Goal: Task Accomplishment & Management: Manage account settings

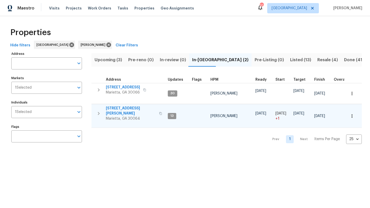
click at [119, 108] on span "[STREET_ADDRESS][PERSON_NAME]" at bounding box center [131, 111] width 50 height 10
click at [354, 114] on icon "button" at bounding box center [351, 116] width 5 height 5
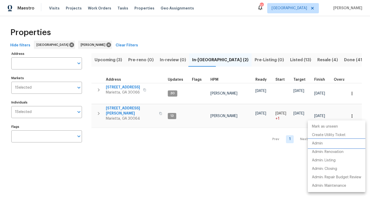
click at [323, 145] on li "Admin" at bounding box center [336, 144] width 57 height 8
click at [136, 110] on div at bounding box center [185, 104] width 370 height 208
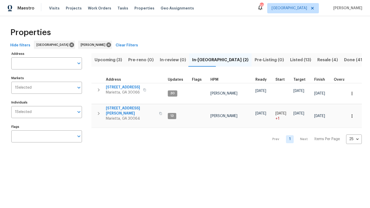
click at [136, 110] on span "[STREET_ADDRESS][PERSON_NAME]" at bounding box center [131, 111] width 50 height 10
click at [290, 59] on span "Listed (13)" at bounding box center [300, 59] width 21 height 7
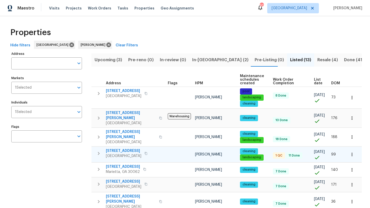
click at [353, 152] on icon "button" at bounding box center [351, 154] width 5 height 5
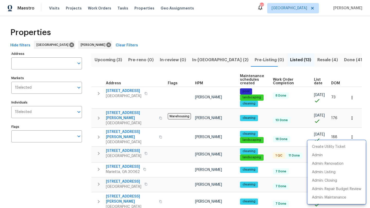
click at [140, 145] on div at bounding box center [185, 104] width 370 height 208
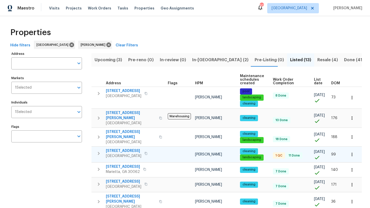
click at [139, 149] on span "6001 Deer Springs Ln NW" at bounding box center [123, 151] width 35 height 5
click at [196, 61] on span "In-reno (2)" at bounding box center [220, 59] width 56 height 7
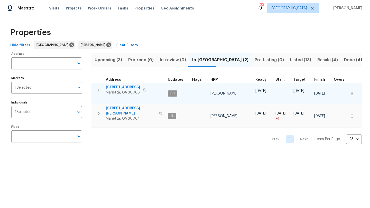
click at [123, 88] on span "692 Suholden Cir" at bounding box center [123, 87] width 34 height 5
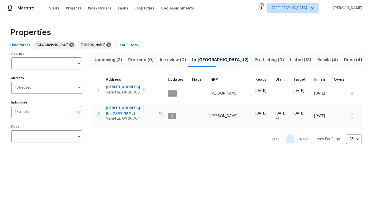
click at [106, 60] on span "Upcoming (3)" at bounding box center [107, 59] width 27 height 7
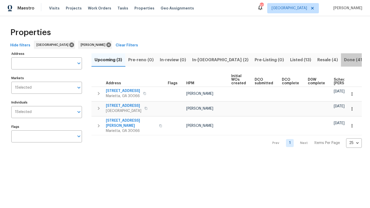
click at [344, 60] on span "Done (41)" at bounding box center [354, 59] width 20 height 7
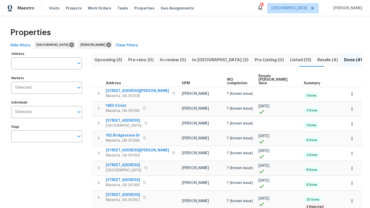
click at [317, 59] on span "Resale (4)" at bounding box center [327, 59] width 21 height 7
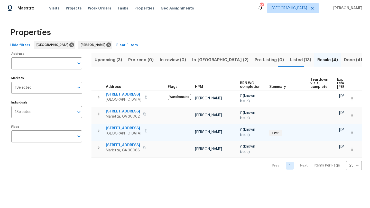
click at [122, 129] on span "3824 Vineyards Lake Cir NW # U-16" at bounding box center [123, 128] width 35 height 5
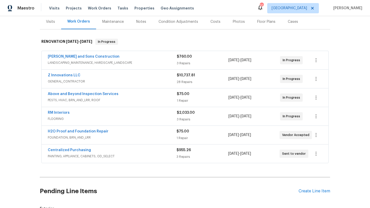
scroll to position [68, 0]
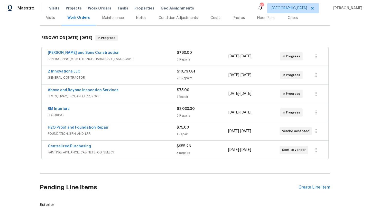
click at [98, 130] on span "H2O Proof and Foundation Repair" at bounding box center [78, 127] width 61 height 5
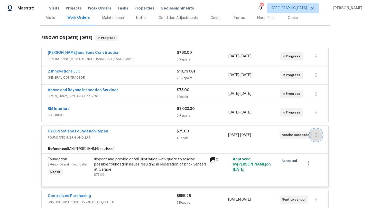
click at [315, 134] on icon "button" at bounding box center [316, 135] width 6 height 6
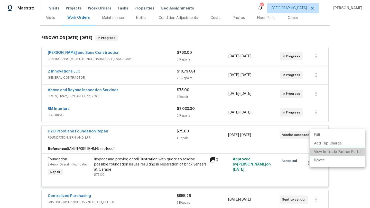
click at [321, 152] on li "View In Trade Partner Portal" at bounding box center [337, 152] width 55 height 8
click at [335, 153] on li "View In Trade Partner Portal" at bounding box center [337, 152] width 55 height 8
click at [111, 133] on div at bounding box center [185, 104] width 370 height 208
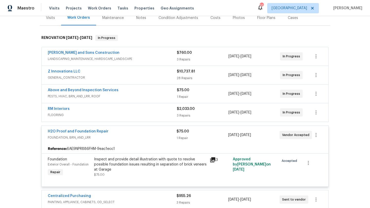
click at [61, 163] on div "Exterior Overall - Foundation" at bounding box center [69, 164] width 43 height 5
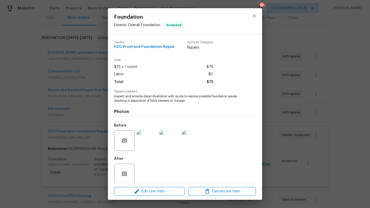
click at [148, 142] on img at bounding box center [147, 141] width 21 height 21
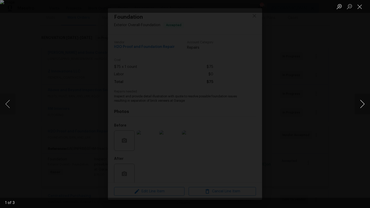
click at [362, 104] on button "Next image" at bounding box center [361, 104] width 15 height 21
click at [361, 12] on li "Lightbox" at bounding box center [359, 6] width 10 height 13
click at [360, 8] on button "Close lightbox" at bounding box center [359, 6] width 10 height 9
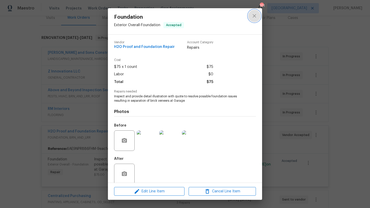
click at [254, 17] on icon "close" at bounding box center [254, 16] width 6 height 6
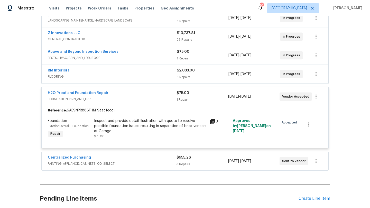
scroll to position [107, 0]
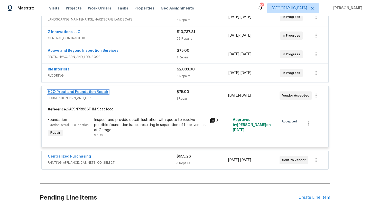
click at [97, 93] on link "H2O Proof and Foundation Repair" at bounding box center [78, 92] width 61 height 4
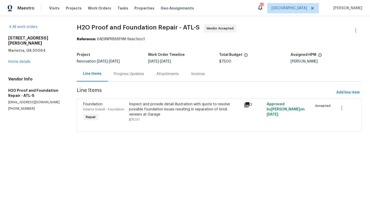
click at [123, 71] on div "Progress Updates" at bounding box center [129, 73] width 43 height 15
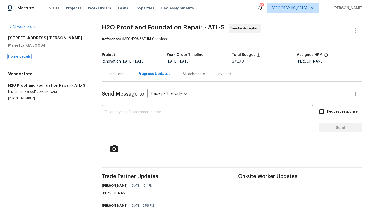
click at [25, 55] on link "Home details" at bounding box center [19, 57] width 22 height 4
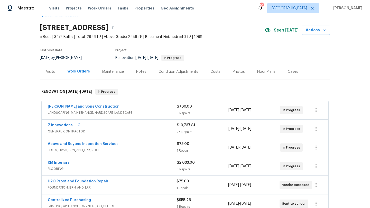
scroll to position [14, 0]
click at [74, 181] on link "H2O Proof and Foundation Repair" at bounding box center [78, 182] width 61 height 4
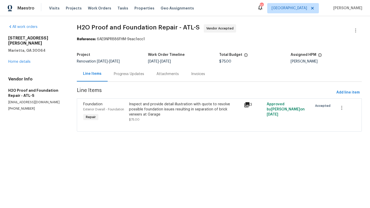
click at [120, 75] on div "Progress Updates" at bounding box center [129, 74] width 30 height 5
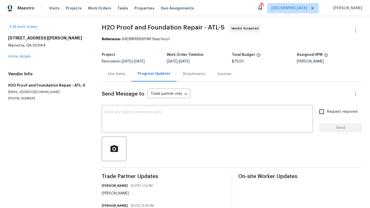
click at [120, 73] on div "Line Items" at bounding box center [116, 74] width 17 height 5
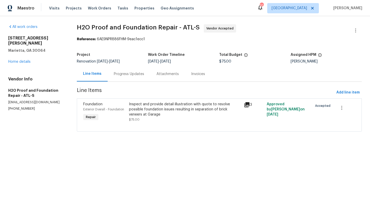
click at [92, 104] on span "Foundation" at bounding box center [92, 105] width 19 height 4
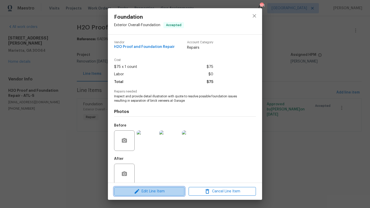
click at [142, 190] on span "Edit Line Item" at bounding box center [149, 192] width 67 height 6
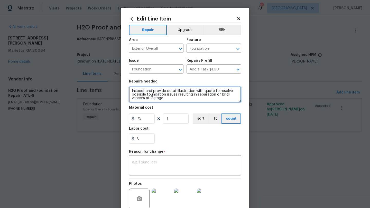
click at [163, 99] on textarea "Inspect and provide detail illustration with quote to resolve possible foundati…" at bounding box center [185, 95] width 112 height 16
click at [130, 93] on textarea "Inspect and provide detail illustration with quote to resolve possible foundati…" at bounding box center [185, 95] width 112 height 16
click at [164, 98] on textarea "Inspect and provide detail illustration with quote to resolve possible foundati…" at bounding box center [185, 95] width 112 height 16
paste textarea "Drill out to install ports and inject crack(s) with Prime Resin. (2) 9 foot cra…"
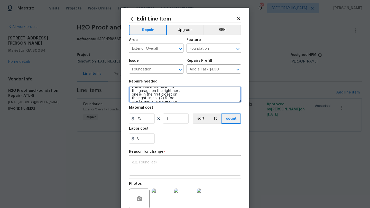
scroll to position [36, 0]
click at [168, 98] on textarea "Inspect and provide detail illustration with quote to resolve possible foundati…" at bounding box center [185, 95] width 112 height 16
click at [132, 98] on textarea "Inspect and provide detail illustration with quote to resolve possible foundati…" at bounding box center [185, 95] width 112 height 16
click at [131, 98] on textarea "Inspect and provide detail illustration with quote to resolve possible foundati…" at bounding box center [185, 95] width 112 height 16
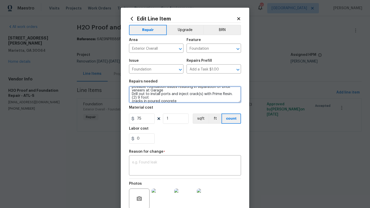
click at [132, 101] on textarea "Inspect and provide detail illustration with quote to resolve possible foundati…" at bounding box center [185, 95] width 112 height 16
click at [132, 102] on textarea "Inspect and provide detail illustration with quote to resolve possible foundati…" at bounding box center [185, 95] width 112 height 16
click at [131, 101] on textarea "Inspect and provide detail illustration with quote to resolve possible foundati…" at bounding box center [185, 95] width 112 height 16
click at [132, 97] on textarea "Inspect and provide detail illustration with quote to resolve possible foundati…" at bounding box center [185, 95] width 112 height 16
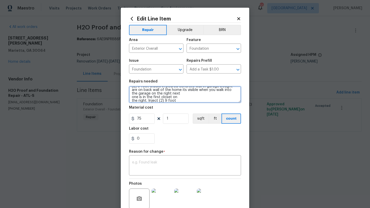
scroll to position [20, 0]
click at [131, 93] on textarea "Inspect and provide detail illustration with quote to resolve possible foundati…" at bounding box center [185, 95] width 112 height 16
click at [131, 97] on textarea "Inspect and provide detail illustration with quote to resolve possible foundati…" at bounding box center [185, 95] width 112 height 16
click at [131, 102] on textarea "Inspect and provide detail illustration with quote to resolve possible foundati…" at bounding box center [185, 95] width 112 height 16
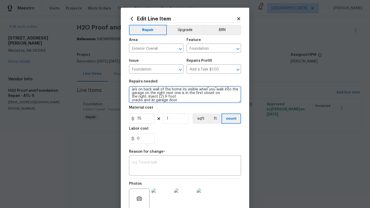
scroll to position [22, 0]
click at [132, 95] on textarea "Inspect and provide detail illustration with quote to resolve possible foundati…" at bounding box center [185, 95] width 112 height 16
click at [132, 99] on textarea "Inspect and provide detail illustration with quote to resolve possible foundati…" at bounding box center [185, 95] width 112 height 16
click at [132, 101] on textarea "Inspect and provide detail illustration with quote to resolve possible foundati…" at bounding box center [185, 95] width 112 height 16
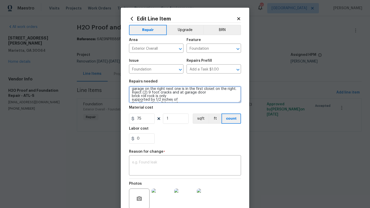
scroll to position [25, 0]
click at [133, 96] on textarea "Inspect and provide detail illustration with quote to resolve possible foundati…" at bounding box center [185, 95] width 112 height 16
click at [131, 99] on textarea "Inspect and provide detail illustration with quote to resolve possible foundati…" at bounding box center [185, 95] width 112 height 16
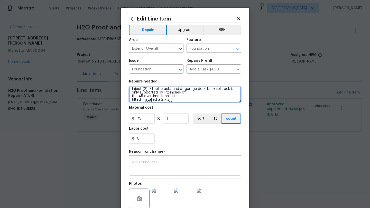
click at [132, 94] on textarea "Inspect and provide detail illustration with quote to resolve possible foundati…" at bounding box center [185, 95] width 112 height 16
click at [131, 93] on textarea "Inspect and provide detail illustration with quote to resolve possible foundati…" at bounding box center [185, 95] width 112 height 16
click at [131, 97] on textarea "Inspect and provide detail illustration with quote to resolve possible foundati…" at bounding box center [185, 95] width 112 height 16
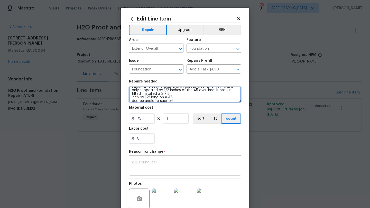
click at [132, 94] on textarea "Inspect and provide detail illustration with quote to resolve possible foundati…" at bounding box center [185, 95] width 112 height 16
click at [131, 99] on textarea "Inspect and provide detail illustration with quote to resolve possible foundati…" at bounding box center [185, 95] width 112 height 16
click at [132, 96] on textarea "Inspect and provide detail illustration with quote to resolve possible foundati…" at bounding box center [185, 95] width 112 height 16
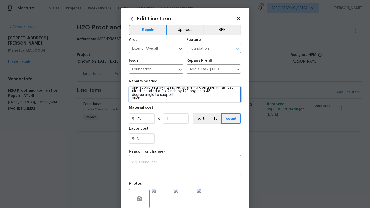
scroll to position [28, 0]
click at [132, 100] on textarea "Inspect and provide detail illustration with quote to resolve possible foundati…" at bounding box center [185, 95] width 112 height 16
click at [133, 98] on textarea "Inspect and provide detail illustration with quote to resolve possible foundati…" at bounding box center [185, 95] width 112 height 16
click at [132, 99] on textarea "Inspect and provide detail illustration with quote to resolve possible foundati…" at bounding box center [185, 95] width 112 height 16
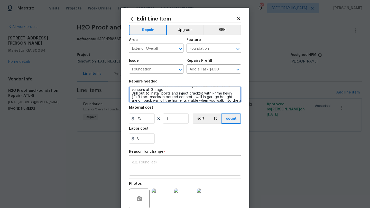
scroll to position [1, 0]
click at [165, 97] on textarea "Inspect and provide detail illustration with quote to resolve possible foundati…" at bounding box center [185, 95] width 112 height 16
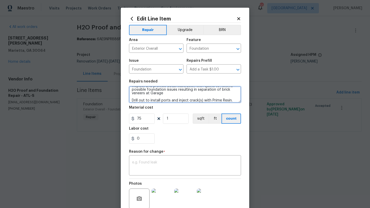
click at [170, 95] on textarea "Inspect and provide detail illustration with quote to resolve possible foundati…" at bounding box center [185, 95] width 112 height 16
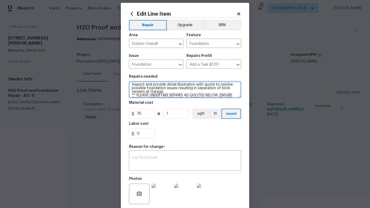
scroll to position [0, 0]
type textarea "Inspect and provide detail illustration with quote to resolve possible foundati…"
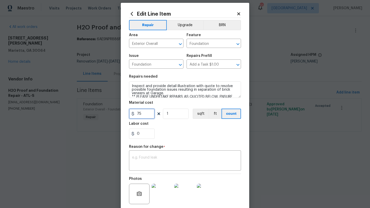
click at [145, 117] on input "75" at bounding box center [142, 114] width 26 height 10
type input "1950"
click at [169, 134] on div "0" at bounding box center [185, 134] width 112 height 10
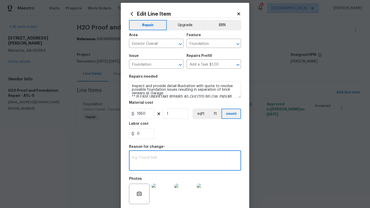
click at [163, 160] on textarea at bounding box center [185, 161] width 106 height 11
type textarea "Scope of work and bid price"
click at [177, 136] on div "0" at bounding box center [185, 134] width 112 height 10
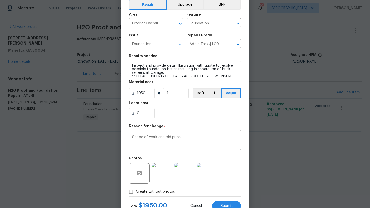
scroll to position [45, 0]
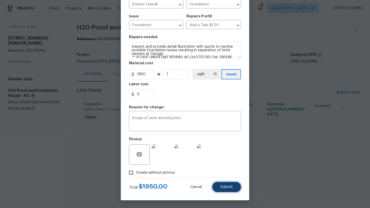
click at [225, 186] on span "Submit" at bounding box center [226, 188] width 12 height 4
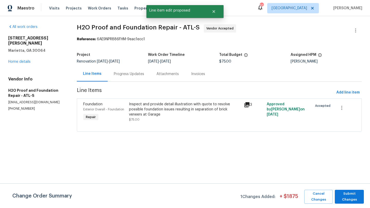
scroll to position [0, 0]
click at [348, 196] on span "Submit Changes" at bounding box center [349, 197] width 24 height 12
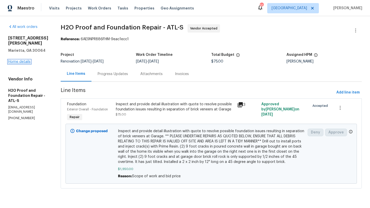
click at [15, 64] on link "Home details" at bounding box center [19, 62] width 22 height 4
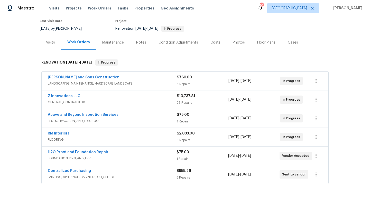
scroll to position [43, 0]
click at [73, 115] on link "Above and Beyond Inspection Services" at bounding box center [83, 115] width 71 height 4
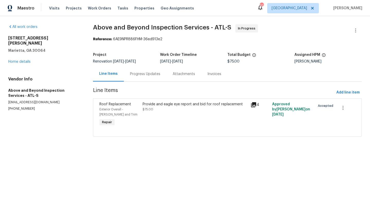
click at [136, 76] on div "Progress Updates" at bounding box center [145, 74] width 30 height 5
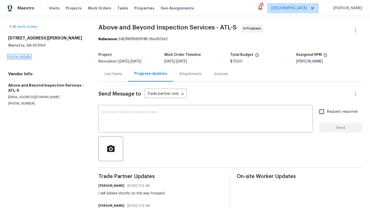
click at [27, 58] on link "Home details" at bounding box center [19, 57] width 22 height 4
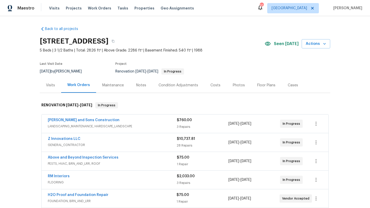
click at [77, 137] on span "Z Innovations LLC" at bounding box center [64, 139] width 33 height 5
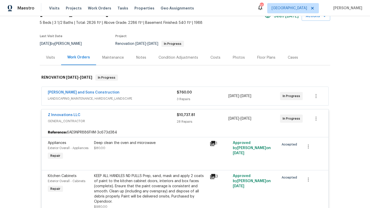
scroll to position [26, 0]
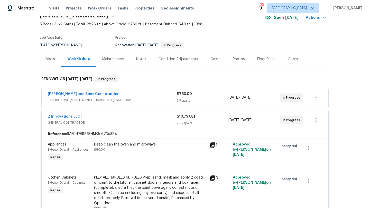
click at [73, 116] on link "Z Innovations LLC" at bounding box center [64, 117] width 33 height 4
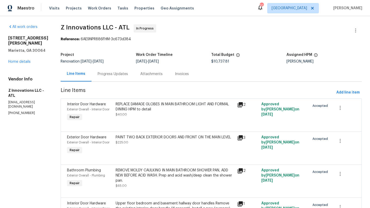
click at [117, 75] on div "Progress Updates" at bounding box center [113, 74] width 30 height 5
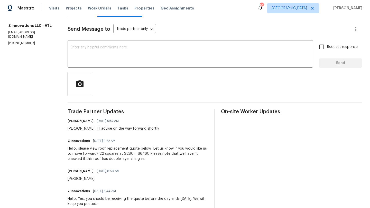
scroll to position [74, 0]
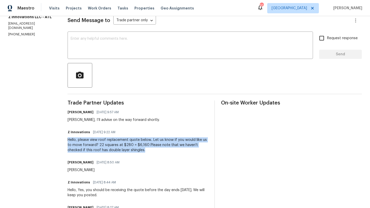
drag, startPoint x: 132, startPoint y: 150, endPoint x: 69, endPoint y: 141, distance: 63.8
click at [69, 141] on div "All work orders [STREET_ADDRESS] Home details Vendor Info Z Innovations LLC - A…" at bounding box center [185, 176] width 370 height 466
copy div "Hello, please view roof replacement quote below.. Let us know if you would like…"
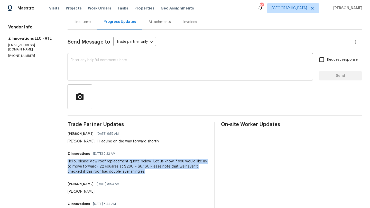
scroll to position [0, 0]
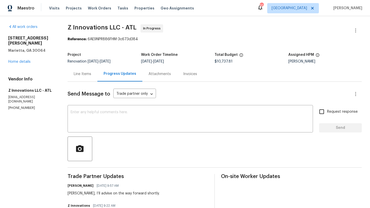
click at [85, 72] on div "Line Items" at bounding box center [82, 74] width 17 height 5
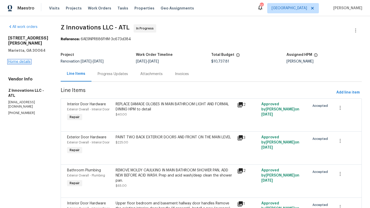
click at [29, 63] on link "Home details" at bounding box center [19, 62] width 22 height 4
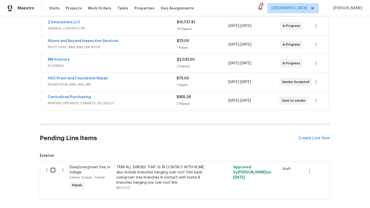
scroll to position [143, 0]
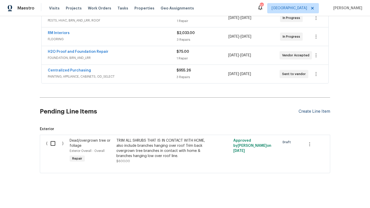
click at [304, 113] on div "Create Line Item" at bounding box center [314, 111] width 32 height 5
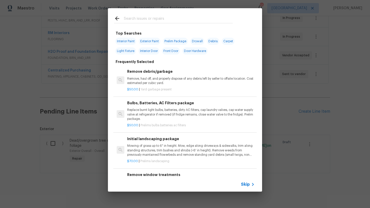
click at [150, 21] on input "text" at bounding box center [178, 19] width 109 height 8
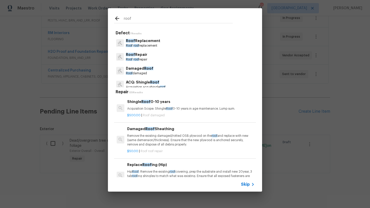
type input "roof"
click at [157, 42] on p "Roof Replacement" at bounding box center [143, 40] width 34 height 5
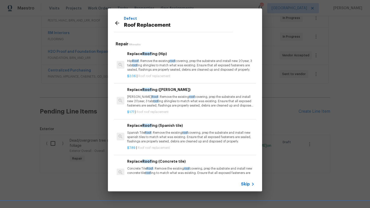
click at [162, 65] on p "Hip Roof : Remove the existing roof covering, prep the substrate and install ne…" at bounding box center [190, 65] width 127 height 13
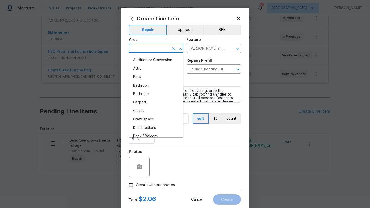
click at [143, 50] on input "text" at bounding box center [149, 49] width 40 height 8
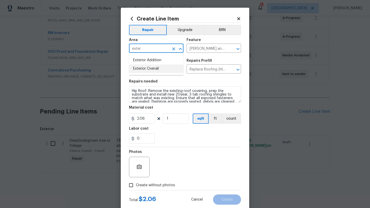
click at [138, 67] on li "Exterior Overall" at bounding box center [156, 69] width 54 height 8
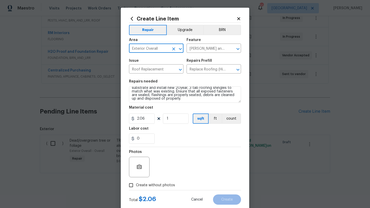
scroll to position [7, 0]
type input "Exterior Overall"
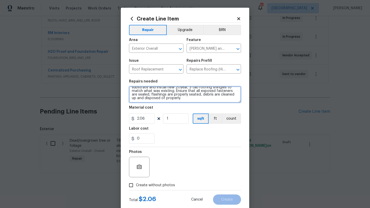
click at [181, 100] on textarea "Hip Roof: Remove the existing roof covering, prep the substrate and install new…" at bounding box center [185, 95] width 112 height 16
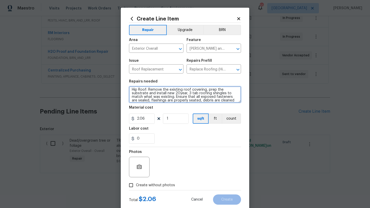
scroll to position [0, 0]
click at [132, 91] on textarea "Hip Roof: Remove the existing roof covering, prep the substrate and install new…" at bounding box center [185, 95] width 112 height 16
click at [132, 90] on textarea "Hip Roof: Remove the existing roof covering, prep the substrate and install new…" at bounding box center [185, 95] width 112 height 16
paste textarea "Hello, please view roof replacement quote below.. Let us know if you would like…"
drag, startPoint x: 169, startPoint y: 101, endPoint x: 127, endPoint y: 86, distance: 45.2
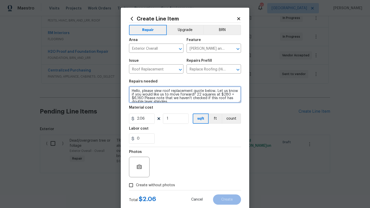
click at [127, 86] on div "Create Line Item Repair Upgrade BRN Area Exterior Overall ​ Feature [PERSON_NAM…" at bounding box center [185, 111] width 128 height 206
click at [177, 99] on textarea "Hip Roof: Remove the existing roof covering, prep the substrate and install new…" at bounding box center [185, 95] width 112 height 16
paste textarea "Hello, please view roof replacement quote below.. Let us know if you would like…"
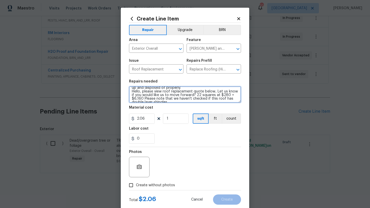
scroll to position [20, 0]
drag, startPoint x: 194, startPoint y: 93, endPoint x: 130, endPoint y: 90, distance: 64.0
click at [130, 90] on textarea "Hip Roof: Remove the existing roof covering, prep the substrate and install new…" at bounding box center [185, 95] width 112 height 16
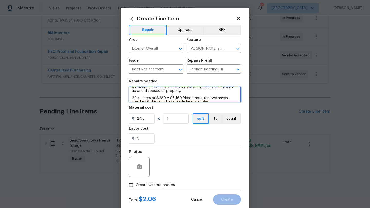
scroll to position [18, 0]
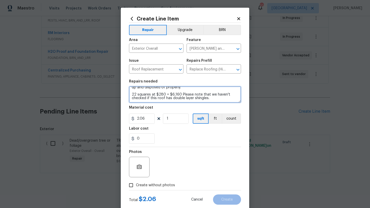
type textarea "Hip Roof: Remove the existing roof covering, prep the substrate and install new…"
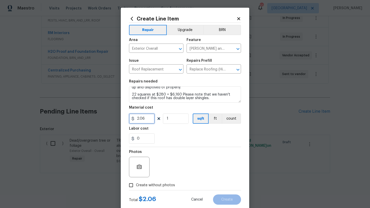
click at [149, 120] on input "2.06" at bounding box center [142, 119] width 26 height 10
click at [140, 120] on input "2.80" at bounding box center [142, 119] width 26 height 10
type input "280"
click at [169, 120] on input "1" at bounding box center [176, 119] width 26 height 10
type input "22"
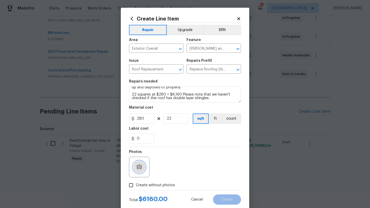
click at [140, 168] on icon "button" at bounding box center [139, 167] width 5 height 5
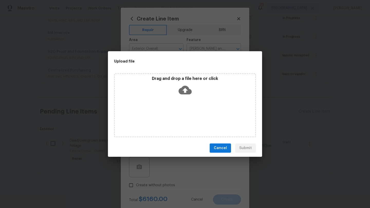
click at [180, 99] on div "Drag and drop a file here or click" at bounding box center [185, 105] width 142 height 64
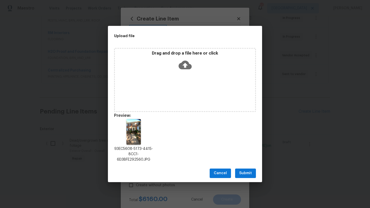
click at [243, 171] on span "Submit" at bounding box center [245, 173] width 13 height 6
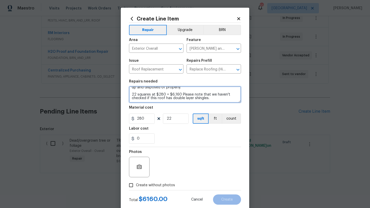
click at [132, 95] on textarea "Hip Roof: Remove the existing roof covering, prep the substrate and install new…" at bounding box center [185, 95] width 112 height 16
click at [207, 98] on textarea "Hip Roof: Remove the existing roof covering, prep the substrate and install new…" at bounding box center [185, 95] width 112 height 16
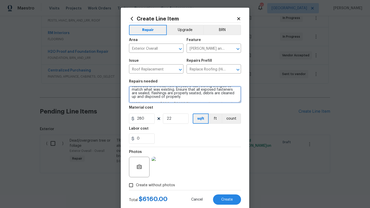
scroll to position [9, 0]
type textarea "Hip Roof: Remove the existing roof covering, prep the substrate and install new…"
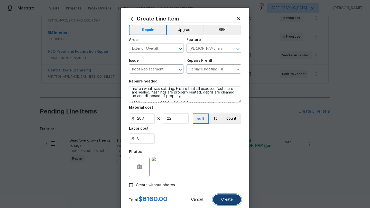
click at [227, 197] on button "Create" at bounding box center [227, 200] width 28 height 10
type input "0"
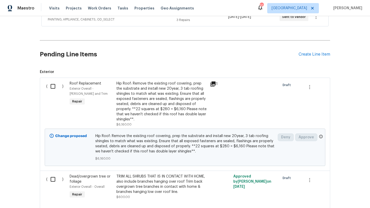
scroll to position [201, 0]
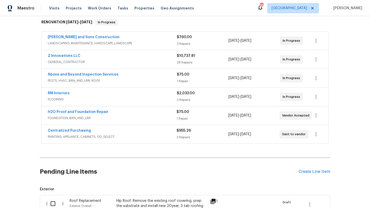
scroll to position [90, 0]
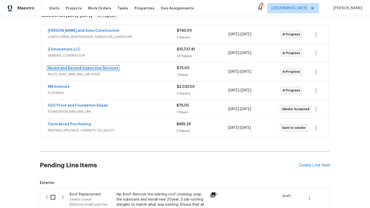
click at [93, 68] on link "Above and Beyond Inspection Services" at bounding box center [83, 68] width 71 height 4
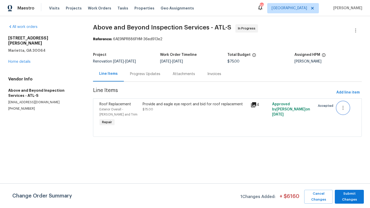
click at [343, 109] on icon "button" at bounding box center [343, 108] width 6 height 6
click at [315, 74] on div at bounding box center [185, 104] width 370 height 208
click at [354, 29] on icon "button" at bounding box center [355, 30] width 6 height 6
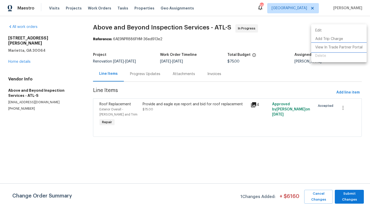
click at [340, 48] on li "View In Trade Partner Portal" at bounding box center [338, 47] width 55 height 8
click at [248, 74] on div at bounding box center [185, 104] width 370 height 208
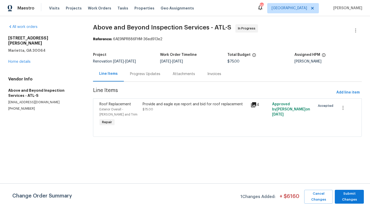
click at [258, 104] on div "4" at bounding box center [259, 105] width 18 height 6
click at [256, 104] on icon at bounding box center [253, 104] width 5 height 5
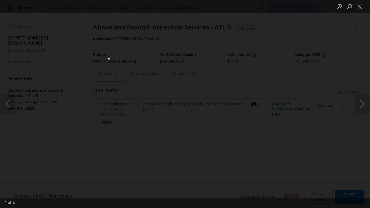
click at [266, 97] on div "Lightbox" at bounding box center [185, 104] width 370 height 208
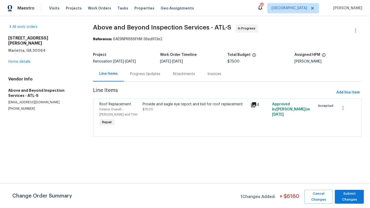
click at [111, 107] on div "Exterior Overall - [PERSON_NAME] and Trim" at bounding box center [119, 112] width 40 height 10
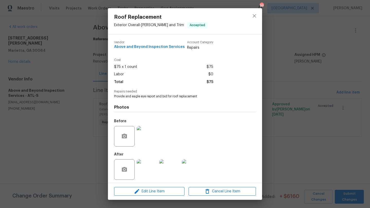
scroll to position [2, 0]
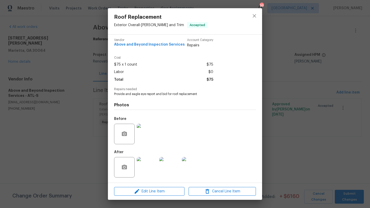
click at [143, 171] on img at bounding box center [147, 167] width 21 height 21
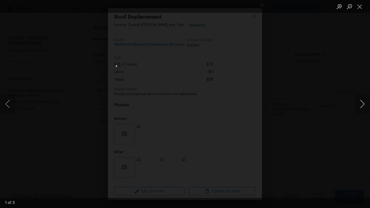
click at [362, 105] on button "Next image" at bounding box center [361, 104] width 15 height 21
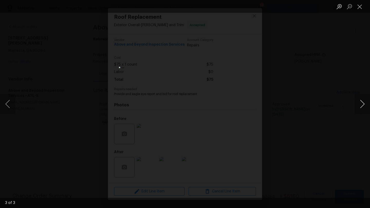
click at [362, 105] on button "Next image" at bounding box center [361, 104] width 15 height 21
click at [331, 101] on div "Lightbox" at bounding box center [185, 104] width 370 height 208
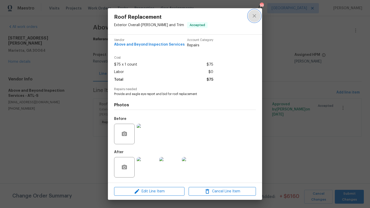
click at [254, 15] on icon "close" at bounding box center [254, 16] width 6 height 6
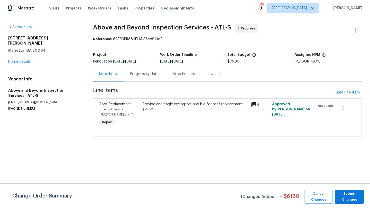
click at [150, 75] on div "Progress Updates" at bounding box center [145, 74] width 30 height 5
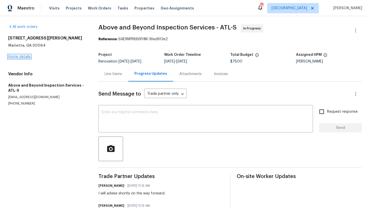
click at [26, 57] on link "Home details" at bounding box center [19, 57] width 22 height 4
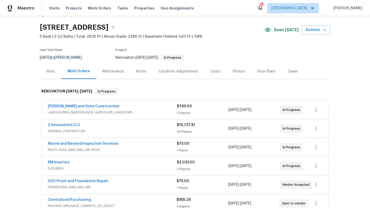
scroll to position [19, 0]
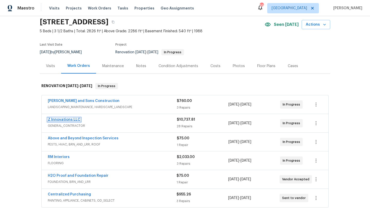
click at [75, 121] on link "Z Innovations LLC" at bounding box center [64, 120] width 33 height 4
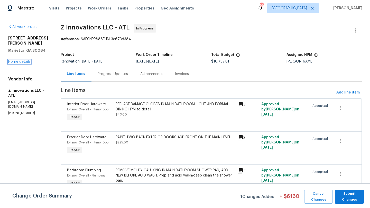
click at [27, 62] on link "Home details" at bounding box center [19, 62] width 22 height 4
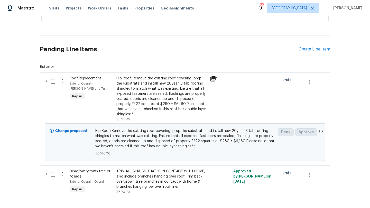
scroll to position [208, 0]
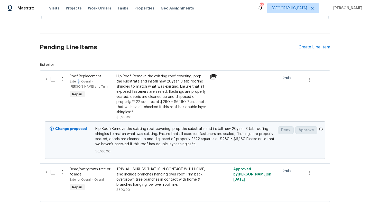
click at [79, 79] on div "Exterior Overall - [PERSON_NAME] and Trim" at bounding box center [92, 84] width 44 height 10
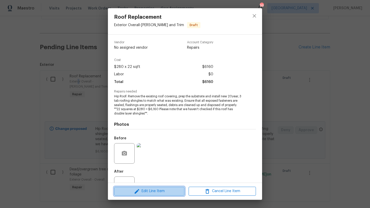
click at [152, 192] on span "Edit Line Item" at bounding box center [149, 191] width 67 height 6
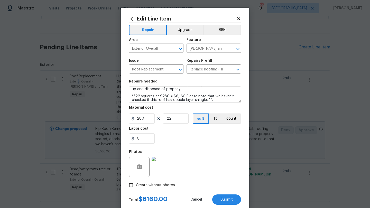
scroll to position [18, 0]
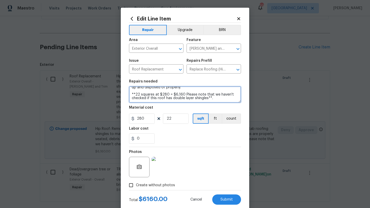
drag, startPoint x: 207, startPoint y: 99, endPoint x: 183, endPoint y: 94, distance: 24.6
click at [183, 94] on textarea "Hip Roof: Remove the existing roof covering, prep the substrate and install new…" at bounding box center [185, 95] width 112 height 16
type textarea "Hip Roof: Remove the existing roof covering, prep the substrate and install new…"
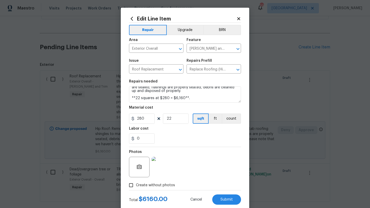
click at [186, 107] on div "Material cost" at bounding box center [185, 109] width 112 height 7
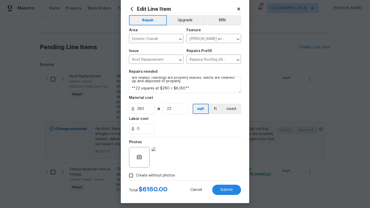
scroll to position [13, 0]
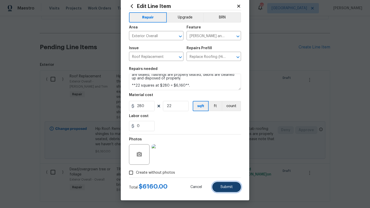
click at [220, 187] on button "Submit" at bounding box center [226, 187] width 29 height 10
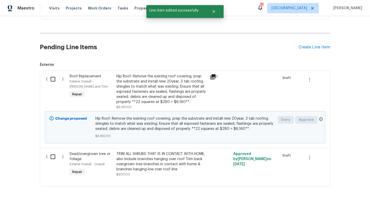
scroll to position [0, 0]
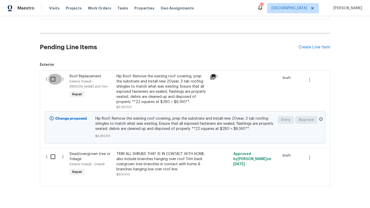
click at [54, 80] on input "checkbox" at bounding box center [54, 79] width 15 height 11
checkbox input "true"
click at [334, 197] on span "Create Work Order" at bounding box center [340, 196] width 34 height 6
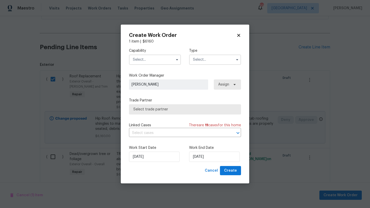
click at [146, 60] on input "text" at bounding box center [155, 60] width 52 height 10
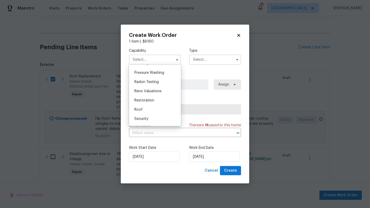
scroll to position [488, 0]
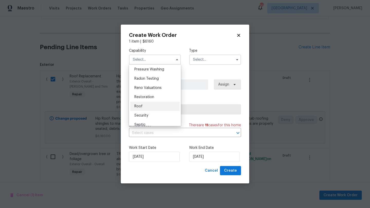
click at [143, 105] on div "Roof" at bounding box center [154, 106] width 49 height 9
type input "Roof"
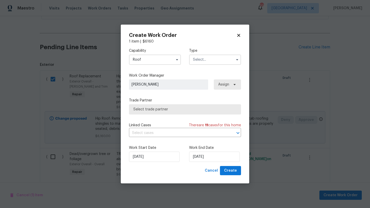
click at [202, 60] on input "text" at bounding box center [215, 60] width 52 height 10
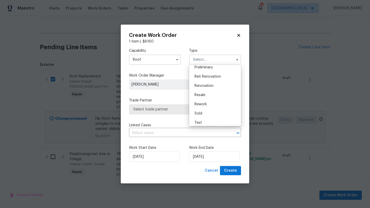
scroll to position [117, 0]
click at [207, 82] on span "Renovation" at bounding box center [203, 84] width 19 height 4
type input "Renovation"
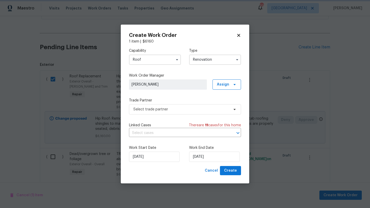
scroll to position [0, 0]
click at [177, 111] on span "Select trade partner" at bounding box center [181, 109] width 96 height 5
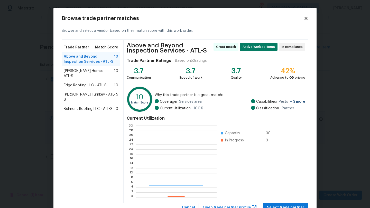
scroll to position [72, 81]
click at [306, 18] on icon at bounding box center [305, 18] width 3 height 3
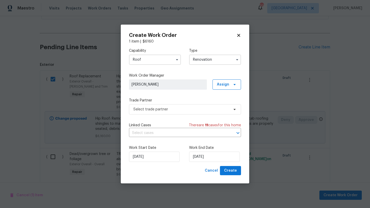
click at [239, 35] on icon at bounding box center [238, 35] width 3 height 3
checkbox input "false"
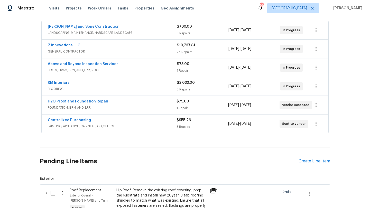
scroll to position [87, 0]
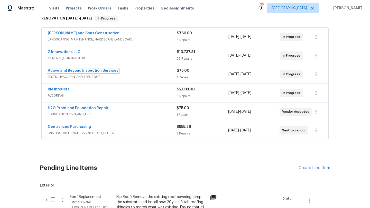
click at [72, 70] on link "Above and Beyond Inspection Services" at bounding box center [83, 71] width 71 height 4
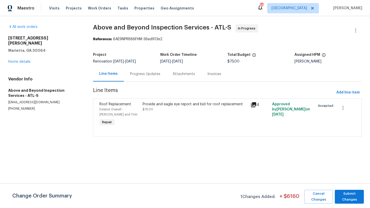
click at [110, 105] on span "Roof Replacement" at bounding box center [115, 105] width 32 height 4
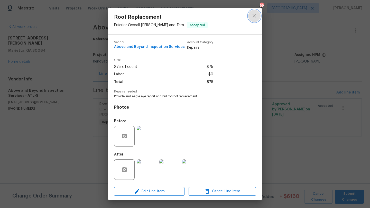
click at [256, 14] on icon "close" at bounding box center [253, 15] width 3 height 3
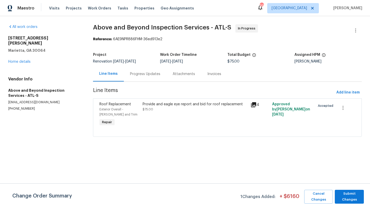
click at [147, 76] on div "Progress Updates" at bounding box center [145, 74] width 30 height 5
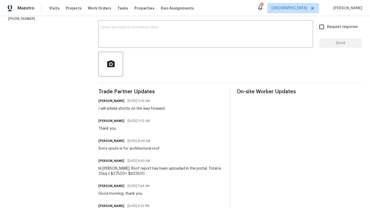
scroll to position [86, 0]
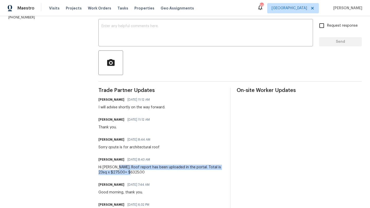
drag, startPoint x: 136, startPoint y: 172, endPoint x: 120, endPoint y: 170, distance: 15.6
click at [120, 169] on div "Hi [PERSON_NAME]. Roof report has been uploaded in the portal. Total is 23sq x …" at bounding box center [160, 170] width 125 height 10
copy div "Roof report has been uploaded in the portal. Total is 23sq x $275.00= $6325.00"
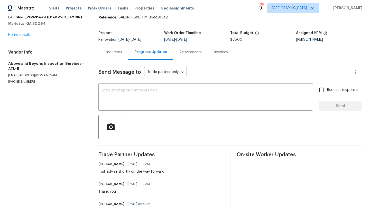
scroll to position [0, 0]
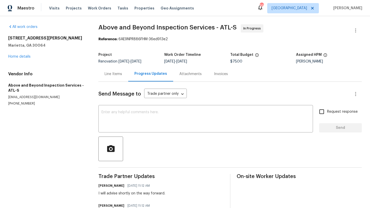
click at [116, 75] on div "Line Items" at bounding box center [112, 74] width 17 height 5
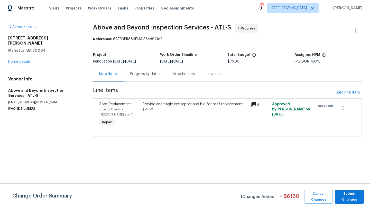
click at [108, 105] on span "Roof Replacement" at bounding box center [115, 105] width 32 height 4
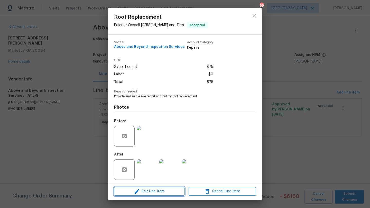
click at [151, 194] on span "Edit Line Item" at bounding box center [149, 192] width 67 height 6
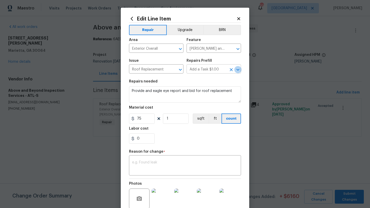
click at [238, 71] on icon "Open" at bounding box center [238, 70] width 6 height 6
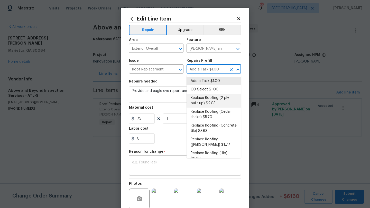
click at [213, 101] on li "Replace Roofing (2 ply built up) $2.03" at bounding box center [213, 101] width 54 height 14
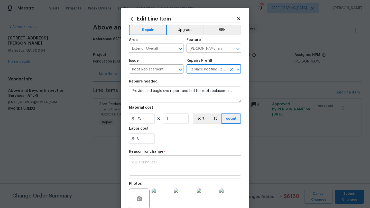
type input "Add a Task $1.00"
type textarea "2 Ply Built up w/Gravel Roof: Remove the existing roof covering, prep the subst…"
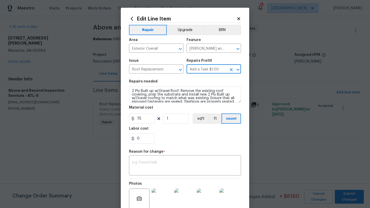
type input "Replace Roofing (2 ply built up) $2.03"
type input "2.03"
click at [236, 70] on icon "Open" at bounding box center [238, 70] width 6 height 6
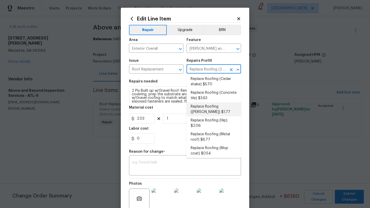
scroll to position [33, 0]
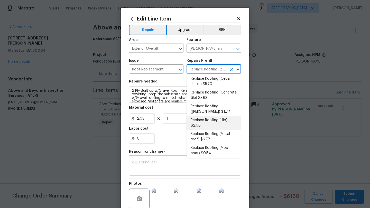
click at [217, 120] on li "Replace Roofing (Hip) $2.06" at bounding box center [213, 123] width 54 height 14
type input "Replace Roofing (2 ply built up) $2.03"
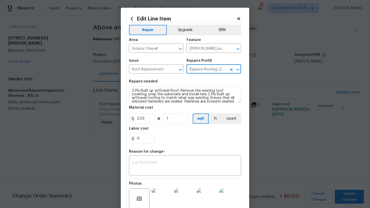
type textarea "Hip Roof: Remove the existing roof covering, prep the substrate and install new…"
type input "Replace Roofing (Hip) $2.06"
type input "2.06"
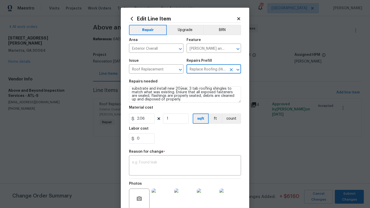
scroll to position [7, 0]
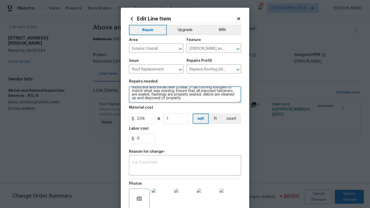
click at [178, 101] on textarea "Hip Roof: Remove the existing roof covering, prep the substrate and install new…" at bounding box center [185, 95] width 112 height 16
paste textarea "Roof report has been uploaded in the portal. Total is 23sq x $275.00= $6325.00"
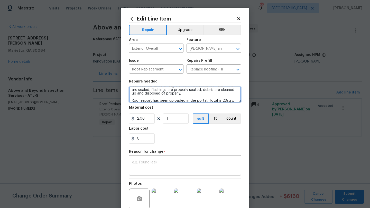
scroll to position [15, 0]
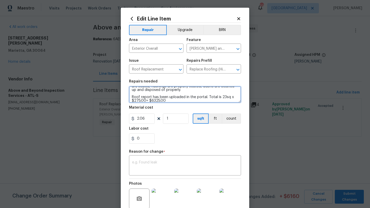
drag, startPoint x: 207, startPoint y: 98, endPoint x: 132, endPoint y: 97, distance: 74.7
click at [132, 97] on textarea "Hip Roof: Remove the existing roof covering, prep the substrate and install new…" at bounding box center [185, 95] width 112 height 16
type textarea "Hip Roof: Remove the existing roof covering, prep the substrate and install new…"
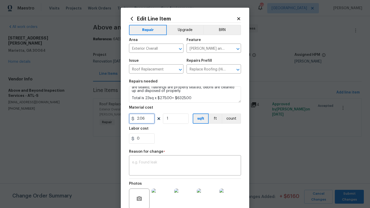
click at [145, 121] on input "2.06" at bounding box center [142, 119] width 26 height 10
type input "275"
click at [170, 120] on input "1" at bounding box center [176, 119] width 26 height 10
type input "23"
click at [171, 142] on div "0" at bounding box center [185, 139] width 112 height 10
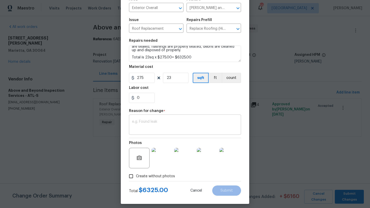
scroll to position [39, 0]
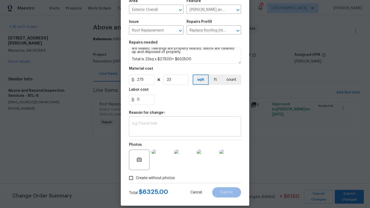
click at [168, 129] on textarea at bounding box center [185, 127] width 106 height 11
paste textarea "Roof report has been uploaded in the portal. Total is 23sq x $275.00= $6325.00"
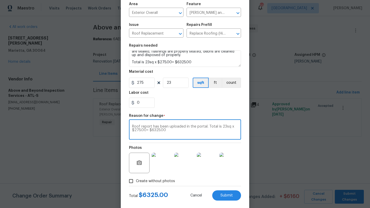
scroll to position [45, 0]
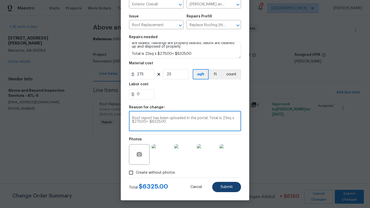
type textarea "Roof report has been uploaded in the portal. Total is 23sq x $275.00= $6325.00"
click at [227, 187] on span "Submit" at bounding box center [226, 188] width 12 height 4
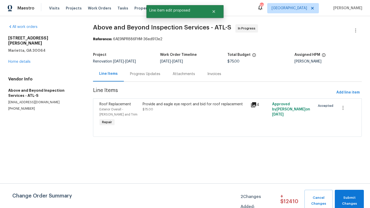
scroll to position [0, 0]
click at [27, 60] on link "Home details" at bounding box center [19, 62] width 22 height 4
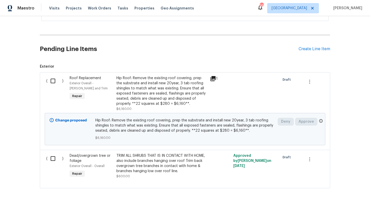
scroll to position [206, 0]
click at [311, 82] on icon "button" at bounding box center [309, 82] width 6 height 6
click at [311, 82] on li "Cancel" at bounding box center [313, 82] width 20 height 8
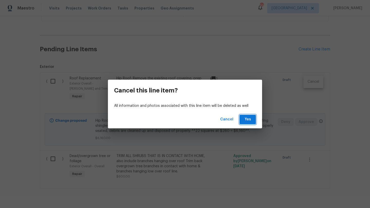
click at [250, 120] on span "Yes" at bounding box center [247, 120] width 8 height 6
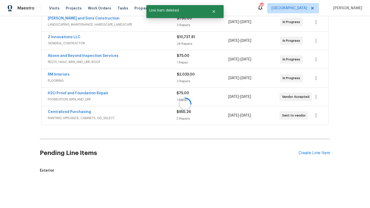
scroll to position [143, 0]
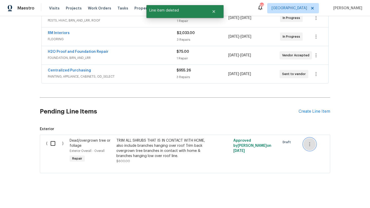
click at [309, 144] on icon "button" at bounding box center [309, 144] width 1 height 4
click at [311, 148] on li "Cancel" at bounding box center [313, 144] width 20 height 8
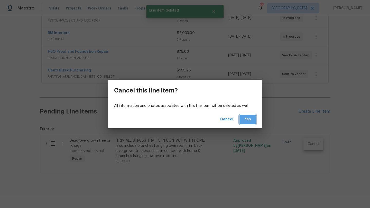
click at [252, 122] on button "Yes" at bounding box center [247, 119] width 16 height 9
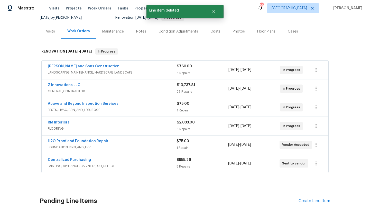
scroll to position [52, 0]
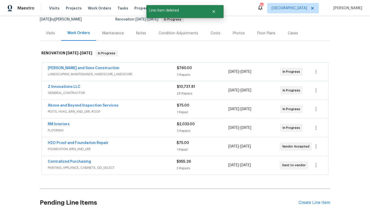
click at [108, 109] on div "Above and Beyond Inspection Services" at bounding box center [112, 106] width 129 height 6
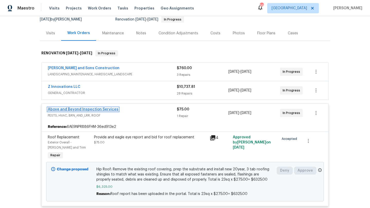
click at [55, 110] on link "Above and Beyond Inspection Services" at bounding box center [83, 110] width 71 height 4
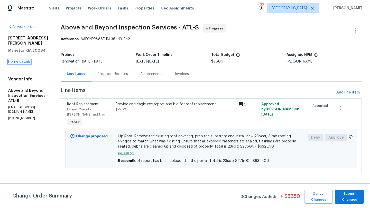
click at [26, 60] on link "Home details" at bounding box center [19, 62] width 22 height 4
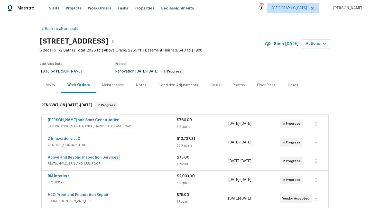
click at [76, 157] on link "Above and Beyond Inspection Services" at bounding box center [83, 158] width 71 height 4
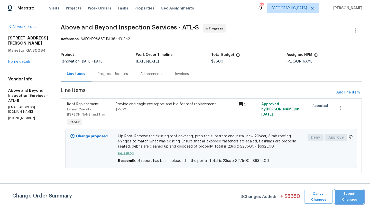
click at [343, 197] on span "Submit Changes" at bounding box center [349, 197] width 24 height 12
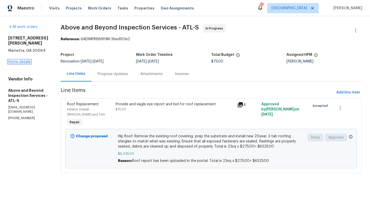
click at [30, 60] on link "Home details" at bounding box center [19, 62] width 22 height 4
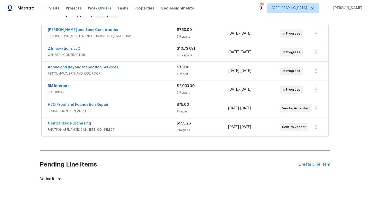
scroll to position [97, 0]
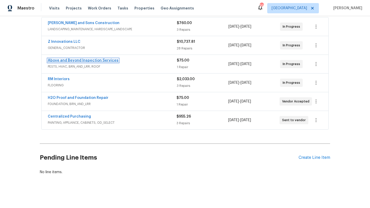
click at [87, 59] on link "Above and Beyond Inspection Services" at bounding box center [83, 61] width 71 height 4
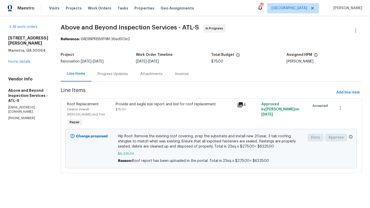
click at [128, 73] on div "Progress Updates" at bounding box center [113, 74] width 30 height 5
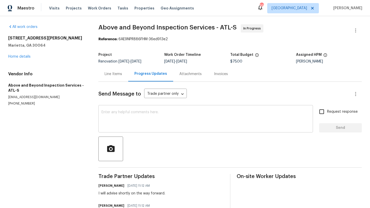
click at [157, 116] on textarea at bounding box center [205, 120] width 208 height 18
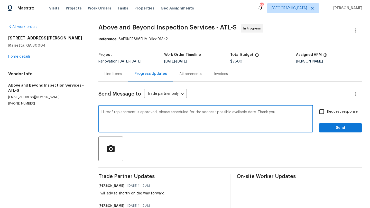
click at [258, 112] on textarea "Hi roof replacement is approved, please scheduled for the soonest possible avai…" at bounding box center [205, 120] width 208 height 18
drag, startPoint x: 299, startPoint y: 115, endPoint x: 121, endPoint y: 111, distance: 177.7
click at [121, 111] on textarea "Hi roof replacement is approved, please scheduled for the soonest possible avai…" at bounding box center [205, 120] width 208 height 18
type textarea "Hi roof replacement is approved, please scheduled for the soonest possible avai…"
click at [102, 113] on div "Hi roof replacement is approved, please scheduled for the soonest possible avai…" at bounding box center [205, 120] width 214 height 26
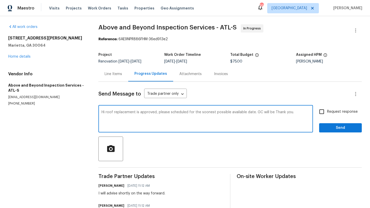
drag, startPoint x: 104, startPoint y: 113, endPoint x: 265, endPoint y: 119, distance: 161.0
click at [265, 119] on textarea "Hi roof replacement is approved, please scheduled for the soonest possible avai…" at bounding box center [205, 120] width 208 height 18
click at [21, 56] on link "Home details" at bounding box center [19, 57] width 22 height 4
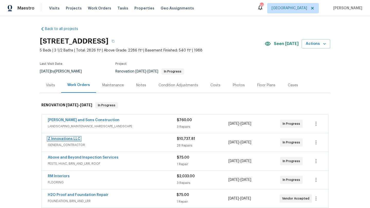
click at [73, 139] on link "Z Innovations LLC" at bounding box center [64, 139] width 33 height 4
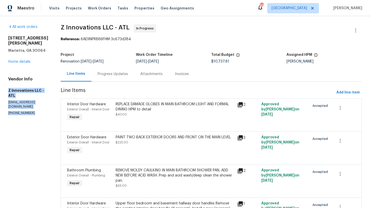
drag, startPoint x: 32, startPoint y: 109, endPoint x: 7, endPoint y: 91, distance: 30.6
copy div "Z Innovations LLC - ATL reno@zinnovationsga.com (470) 210-1536"
click at [14, 62] on link "Home details" at bounding box center [19, 62] width 22 height 4
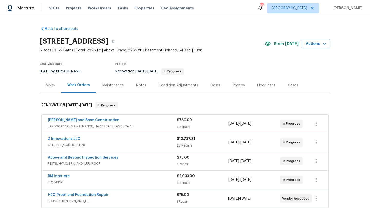
scroll to position [13, 0]
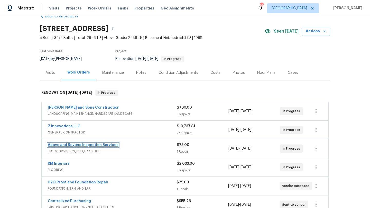
click at [82, 146] on link "Above and Beyond Inspection Services" at bounding box center [83, 145] width 71 height 4
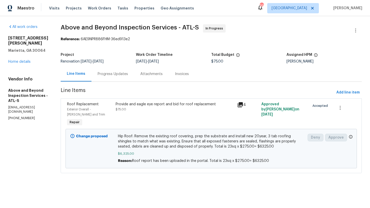
click at [134, 77] on div "Progress Updates" at bounding box center [112, 73] width 43 height 15
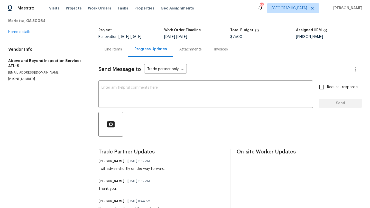
scroll to position [28, 0]
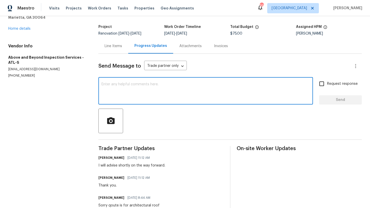
click at [122, 87] on textarea at bounding box center [205, 92] width 208 height 18
paste textarea "Z Innovations LLC - ATL reno@zinnovationsga.com (470) 210-1536"
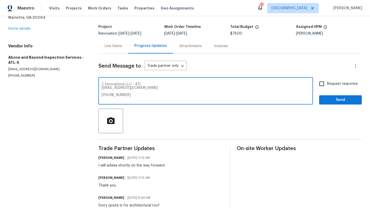
click at [103, 84] on div "Z Innovations LLC - ATL reno@zinnovationsga.com (470) 210-1536 x ​" at bounding box center [205, 92] width 214 height 26
click at [106, 84] on textarea "Z Innovations LLC - ATL reno@zinnovationsga.com (470) 210-1536" at bounding box center [205, 92] width 208 height 18
click at [105, 84] on textarea "Z Innovations LLC - ATL reno@zinnovationsga.com (470) 210-1536" at bounding box center [205, 92] width 208 height 18
paste textarea "Hi roof replacement is approved, please scheduled for the soonest possible avai…"
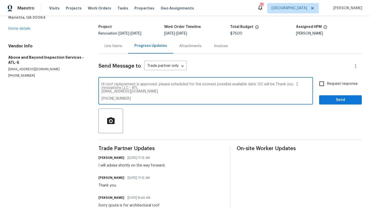
drag, startPoint x: 132, startPoint y: 99, endPoint x: 296, endPoint y: 85, distance: 164.9
click at [296, 85] on textarea "Hi roof replacement is approved, please scheduled for the soonest possible avai…" at bounding box center [205, 92] width 208 height 18
click at [274, 85] on textarea "Hi roof replacement is approved, please scheduled for the soonest possible avai…" at bounding box center [205, 92] width 208 height 18
paste textarea "Z Innovations LLC - ATL reno@zinnovationsga.com (470) 210-1536"
click at [276, 85] on textarea "Hi roof replacement is approved, please scheduled for the soonest possible avai…" at bounding box center [205, 92] width 208 height 18
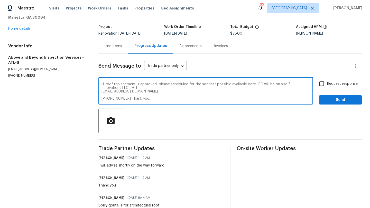
click at [104, 93] on div "Hi roof replacement is approved, please scheduled for the soonest possible avai…" at bounding box center [205, 92] width 214 height 26
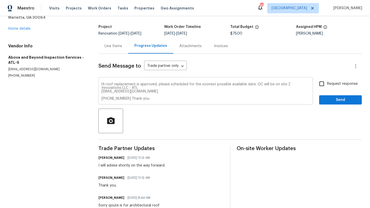
click at [104, 93] on div "Hi roof replacement is approved, please scheduled for the soonest possible avai…" at bounding box center [205, 92] width 214 height 26
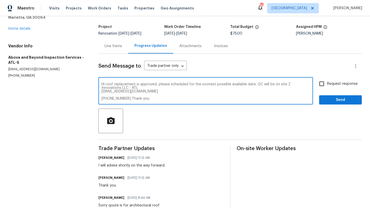
click at [105, 93] on textarea "Hi roof replacement is approved, please scheduled for the soonest possible avai…" at bounding box center [205, 92] width 208 height 18
click at [105, 95] on textarea "Hi roof replacement is approved, please scheduled for the soonest possible avai…" at bounding box center [205, 92] width 208 height 18
click at [212, 88] on textarea "Hi roof replacement is approved, please scheduled for the soonest possible avai…" at bounding box center [205, 92] width 208 height 18
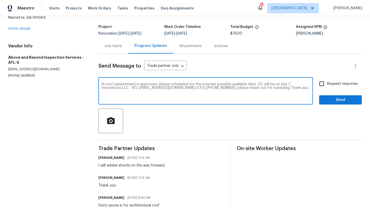
click at [253, 90] on textarea "Hi roof replacement is approved, please scheduled for the soonest possible avai…" at bounding box center [205, 92] width 208 height 18
click at [251, 89] on textarea "Hi roof replacement is approved, please scheduled for the soonest possible avai…" at bounding box center [205, 92] width 208 height 18
click at [268, 89] on textarea "Hi roof replacement is approved, please scheduled for the soonest possible avai…" at bounding box center [205, 92] width 208 height 18
click at [117, 85] on textarea "Hi roof replacement is approved, please scheduled for the soonest possible avai…" at bounding box center [205, 92] width 208 height 18
click at [109, 85] on textarea "Hi roof replacement is approved, please scheduled for the soonest possible avai…" at bounding box center [205, 92] width 208 height 18
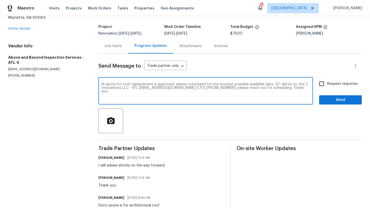
click at [179, 84] on textarea "Hi quote for roof replacement is approved, please scheduled for the soonest pos…" at bounding box center [205, 92] width 208 height 18
drag, startPoint x: 292, startPoint y: 85, endPoint x: 281, endPoint y: 85, distance: 10.8
click at [281, 85] on textarea "Hi quote for roof replacement is approved, please scheduled for the soonest pos…" at bounding box center [205, 92] width 208 height 18
click at [292, 85] on textarea "Hi quote for roof replacement is approved, please scheduled for the soonest pos…" at bounding box center [205, 92] width 208 height 18
click at [288, 88] on textarea "Hi quote for roof replacement is approved, please scheduled for the soonest pos…" at bounding box center [205, 92] width 208 height 18
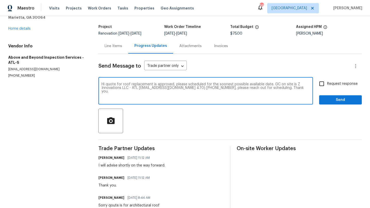
click at [287, 89] on textarea "Hi quote for roof replacement is approved, please scheduled for the soonest pos…" at bounding box center [205, 92] width 208 height 18
type textarea "Hi quote for roof replacement is approved, please scheduled for the soonest pos…"
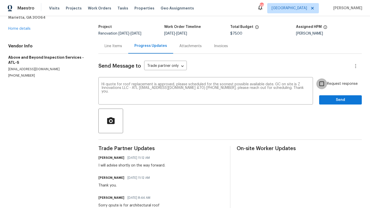
click at [323, 84] on input "Request response" at bounding box center [321, 84] width 11 height 11
checkbox input "true"
click at [289, 88] on textarea "Hi quote for roof replacement is approved, please scheduled for the soonest pos…" at bounding box center [205, 92] width 208 height 18
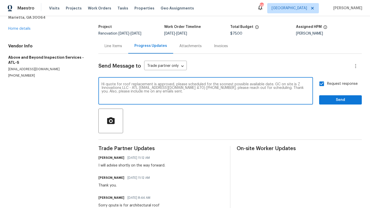
drag, startPoint x: 287, startPoint y: 89, endPoint x: 269, endPoint y: 88, distance: 18.5
click at [269, 88] on textarea "Hi quote for roof replacement is approved, please scheduled for the soonest pos…" at bounding box center [205, 92] width 208 height 18
click at [142, 93] on textarea "Hi quote for roof replacement is approved, please scheduled for the soonest pos…" at bounding box center [205, 92] width 208 height 18
paste textarea "Thank you."
click at [139, 92] on textarea "Hi quote for roof replacement is approved, please scheduled for the soonest pos…" at bounding box center [205, 92] width 208 height 18
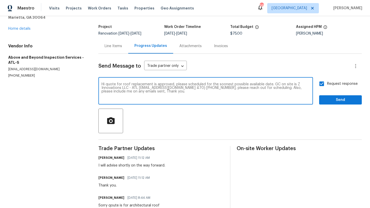
click at [139, 92] on textarea "Hi quote for roof replacement is approved, please scheduled for the soonest pos…" at bounding box center [205, 92] width 208 height 18
type textarea "Hi quote for roof replacement is approved, please scheduled for the soonest pos…"
click at [329, 102] on span "Send" at bounding box center [340, 100] width 34 height 6
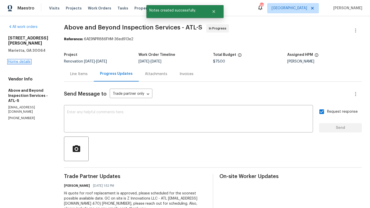
click at [24, 60] on link "Home details" at bounding box center [19, 62] width 22 height 4
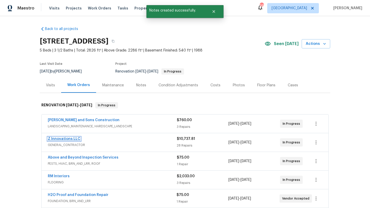
click at [76, 140] on link "Z Innovations LLC" at bounding box center [64, 139] width 33 height 4
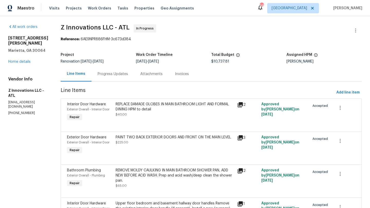
click at [120, 73] on div "Progress Updates" at bounding box center [113, 74] width 30 height 5
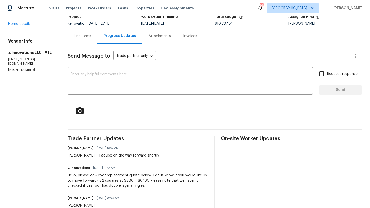
scroll to position [40, 0]
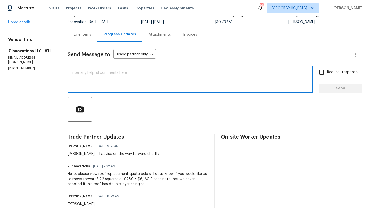
click at [84, 74] on textarea at bounding box center [190, 80] width 239 height 18
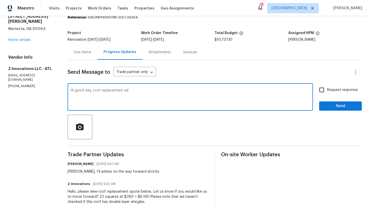
scroll to position [14, 0]
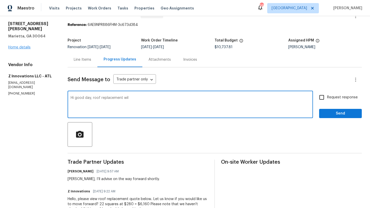
type textarea "Hi good day, roof replacement wil"
click at [25, 46] on link "Home details" at bounding box center [19, 48] width 22 height 4
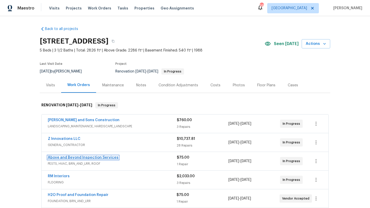
click at [75, 158] on link "Above and Beyond Inspection Services" at bounding box center [83, 158] width 71 height 4
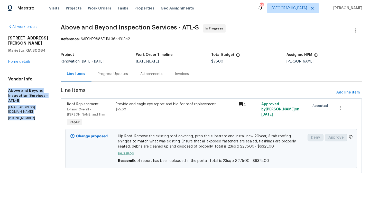
drag, startPoint x: 36, startPoint y: 106, endPoint x: 6, endPoint y: 86, distance: 36.7
click at [6, 86] on div "All work orders 3526 W Hampton Dr NW Marietta, GA 30064 Home details Vendor Inf…" at bounding box center [185, 102] width 370 height 172
copy div "Above and Beyond Inspection Services - ATL-S aboveandbeyondservices22@gmail.com…"
click at [16, 60] on link "Home details" at bounding box center [19, 62] width 22 height 4
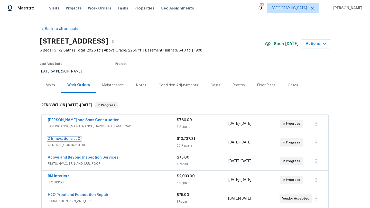
click at [66, 139] on link "Z Innovations LLC" at bounding box center [64, 139] width 33 height 4
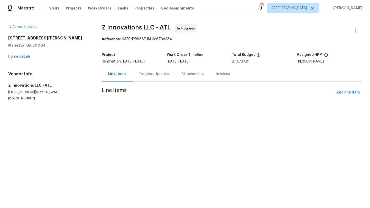
click at [142, 76] on div "Progress Updates" at bounding box center [154, 74] width 30 height 5
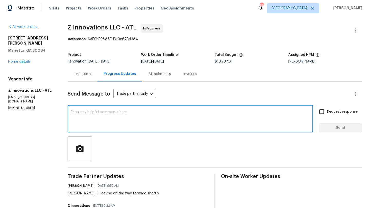
click at [127, 116] on textarea at bounding box center [190, 120] width 239 height 18
paste textarea "Above and Beyond Inspection Services - ATL-S aboveandbeyondservices22@gmail.com…"
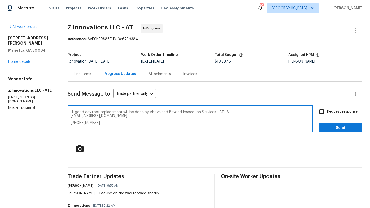
click at [73, 118] on textarea "Hi good day roof replacement will be done by Above and Beyond Inspection Servic…" at bounding box center [190, 120] width 239 height 18
click at [73, 117] on textarea "Hi good day roof replacement will be done by Above and Beyond Inspection Servic…" at bounding box center [190, 120] width 239 height 18
click at [72, 120] on div "Hi good day roof replacement will be done by Above and Beyond Inspection Servic…" at bounding box center [190, 120] width 245 height 26
click at [73, 120] on textarea "Hi good day roof replacement will be done by Above and Beyond Inspection Servic…" at bounding box center [190, 120] width 239 height 18
click at [100, 120] on textarea "Hi good day roof replacement will be done by Above and Beyond Inspection Servic…" at bounding box center [190, 120] width 239 height 18
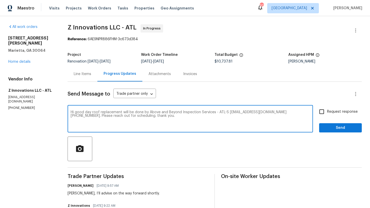
type textarea "Hi good day roof replacement will be done by Above and Beyond Inspection Servic…"
click at [321, 114] on input "Request response" at bounding box center [321, 112] width 11 height 11
checkbox input "true"
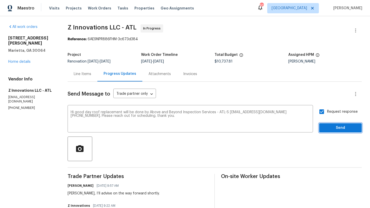
click at [335, 127] on span "Send" at bounding box center [340, 128] width 34 height 6
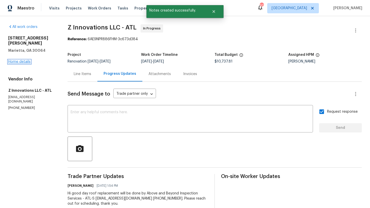
click at [26, 60] on link "Home details" at bounding box center [19, 62] width 22 height 4
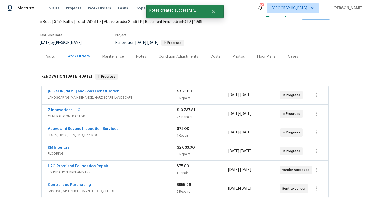
scroll to position [33, 0]
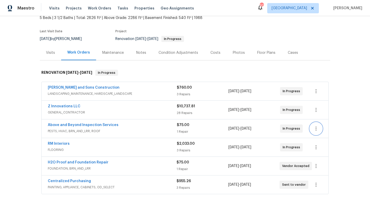
click at [315, 128] on icon "button" at bounding box center [315, 129] width 1 height 4
click at [317, 131] on li "Edit" at bounding box center [337, 129] width 55 height 8
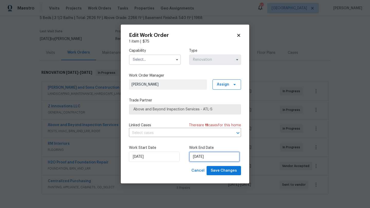
click at [200, 158] on input "[DATE]" at bounding box center [214, 157] width 51 height 10
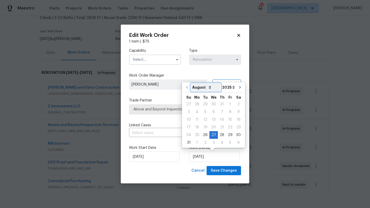
click at [206, 89] on select "August September October November December" at bounding box center [206, 88] width 30 height 8
select select "8"
click at [191, 84] on select "August September October November December" at bounding box center [206, 88] width 30 height 8
type input "9/27/2025"
select select "8"
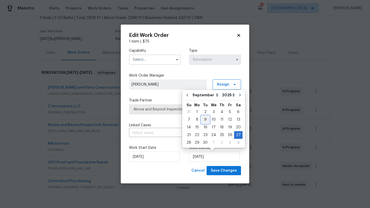
click at [205, 120] on div "9" at bounding box center [205, 119] width 8 height 7
type input "9/9/2025"
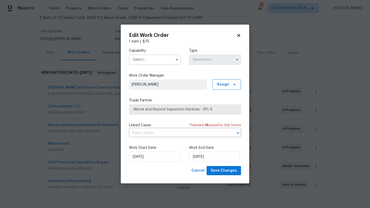
click at [156, 75] on label "Work Order Manager" at bounding box center [185, 75] width 112 height 5
click at [156, 61] on input "text" at bounding box center [155, 60] width 52 height 10
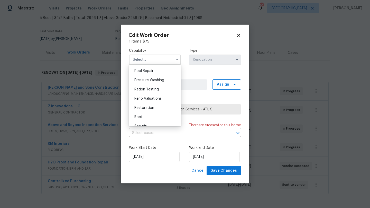
scroll to position [488, 0]
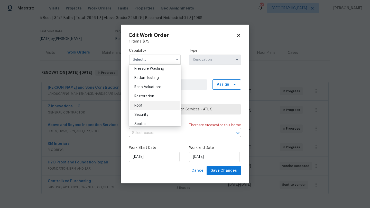
click at [145, 105] on div "Roof" at bounding box center [154, 105] width 49 height 9
type input "Roof"
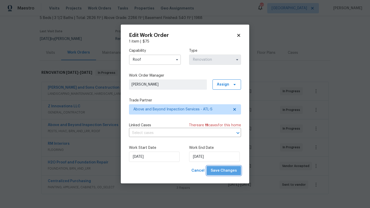
click at [226, 172] on span "Save Changes" at bounding box center [223, 171] width 26 height 6
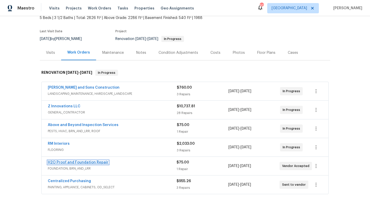
click at [94, 163] on link "H2O Proof and Foundation Repair" at bounding box center [78, 163] width 61 height 4
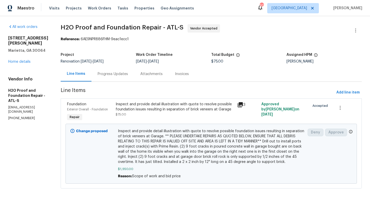
click at [98, 76] on div "Progress Updates" at bounding box center [113, 74] width 30 height 5
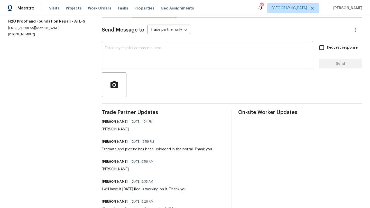
scroll to position [71, 0]
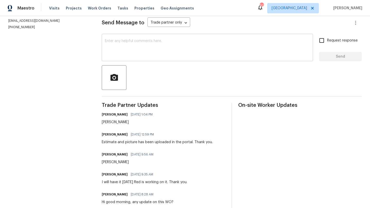
click at [128, 55] on textarea at bounding box center [207, 48] width 205 height 18
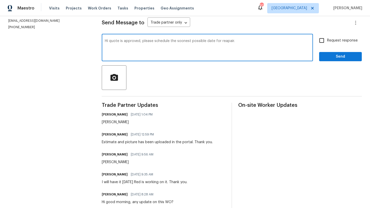
click at [226, 42] on textarea "Hi quote is approved, please schedule the soonest possible date for reapair." at bounding box center [207, 48] width 205 height 18
click at [252, 46] on textarea "Hi quote is approved, please schedule the soonest possible date for repair." at bounding box center [207, 48] width 205 height 18
type textarea "Hi quote is approved, please schedule the soonest possible date for repair. Tha…"
click at [320, 42] on input "Request response" at bounding box center [321, 40] width 11 height 11
checkbox input "true"
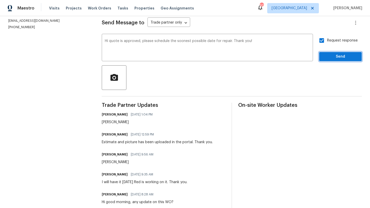
click at [331, 55] on span "Send" at bounding box center [340, 57] width 34 height 6
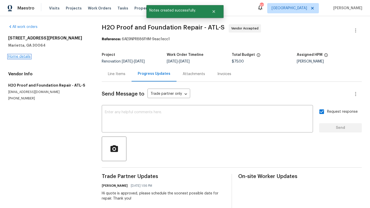
click at [27, 57] on link "Home details" at bounding box center [19, 57] width 22 height 4
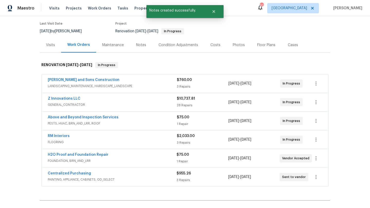
scroll to position [48, 0]
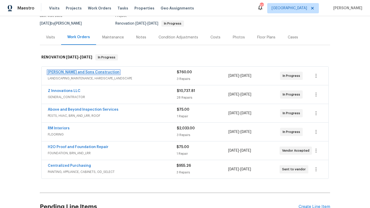
click at [97, 72] on link "[PERSON_NAME] and Sons Construction" at bounding box center [84, 73] width 72 height 4
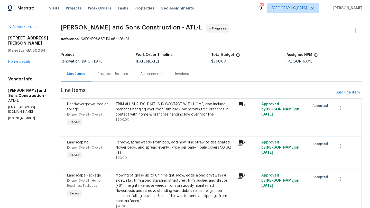
click at [117, 74] on div "Progress Updates" at bounding box center [113, 74] width 30 height 5
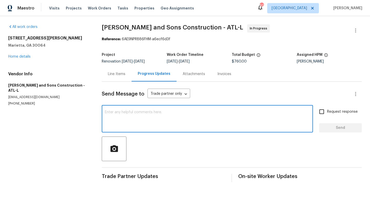
click at [133, 120] on textarea at bounding box center [207, 120] width 205 height 18
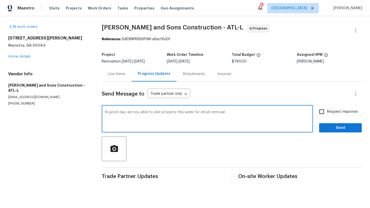
click at [148, 113] on textarea "Hi good day, are you able to visit property this week for shrub removal" at bounding box center [207, 120] width 205 height 18
click at [167, 113] on textarea "Hi good day, is you crew able to visit property this week for shrub removal" at bounding box center [207, 120] width 205 height 18
click at [206, 112] on textarea "Hi good day, is you crew able to visit this property this week for shrub removal" at bounding box center [207, 120] width 205 height 18
click at [197, 113] on textarea "Hi good day, is you crew able to visit this property on friday for shrub removal" at bounding box center [207, 120] width 205 height 18
click at [238, 113] on textarea "Hi good day, is you crew able to visit this property on Friday for shrub removal" at bounding box center [207, 120] width 205 height 18
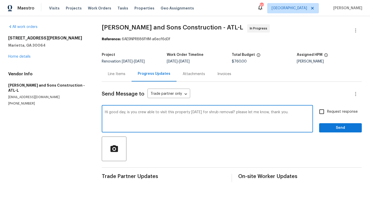
type textarea "Hi good day, is you crew able to visit this property on Friday for shrub remova…"
click at [323, 113] on input "Request response" at bounding box center [321, 112] width 11 height 11
checkbox input "true"
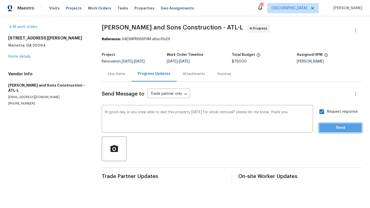
click at [324, 129] on span "Send" at bounding box center [340, 128] width 34 height 6
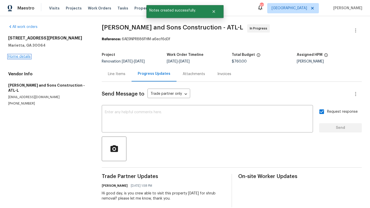
click at [26, 57] on link "Home details" at bounding box center [19, 57] width 22 height 4
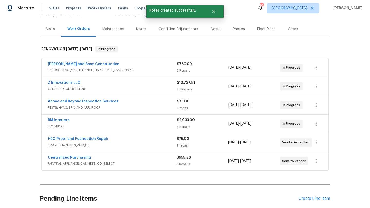
scroll to position [56, 0]
click at [139, 31] on div "Notes" at bounding box center [141, 29] width 10 height 5
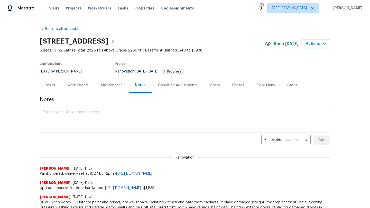
click at [94, 118] on textarea at bounding box center [185, 120] width 284 height 18
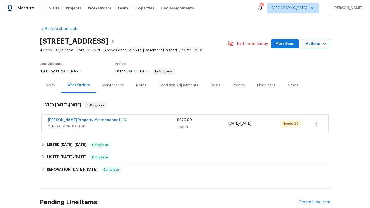
click at [323, 45] on icon "button" at bounding box center [324, 43] width 5 height 5
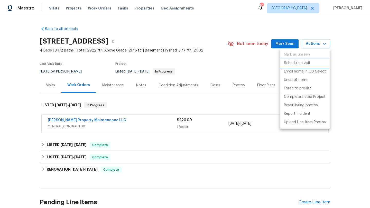
click at [304, 64] on p "Schedule a visit" at bounding box center [297, 63] width 26 height 5
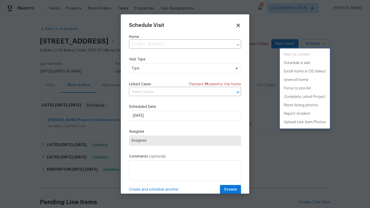
click at [144, 68] on div at bounding box center [185, 104] width 370 height 208
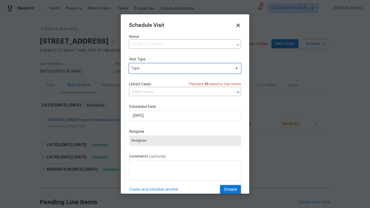
click at [144, 68] on span "Type" at bounding box center [181, 68] width 100 height 5
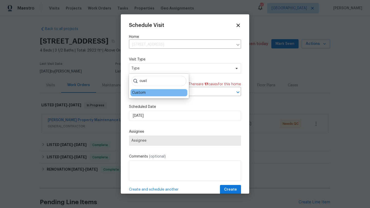
type input "cust"
click at [141, 93] on div "Custom" at bounding box center [139, 92] width 14 height 5
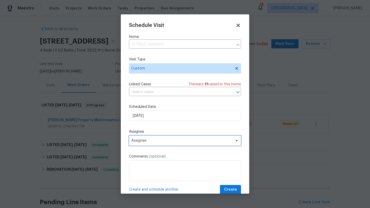
click at [148, 141] on span "Assignee" at bounding box center [181, 141] width 101 height 4
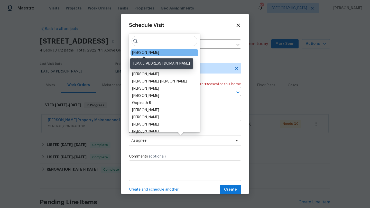
click at [149, 54] on div "[PERSON_NAME]" at bounding box center [145, 52] width 27 height 5
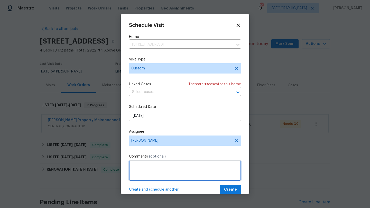
click at [145, 169] on textarea at bounding box center [185, 171] width 112 height 21
type textarea "LWO QC"
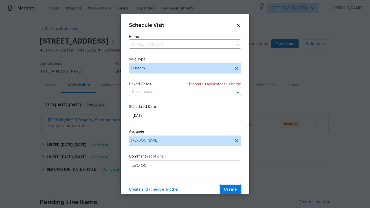
click at [229, 192] on span "Create" at bounding box center [230, 190] width 13 height 6
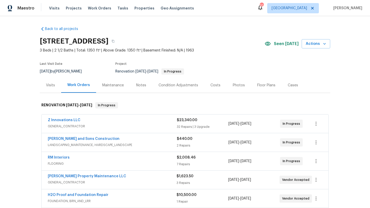
click at [137, 85] on div "Notes" at bounding box center [141, 85] width 10 height 5
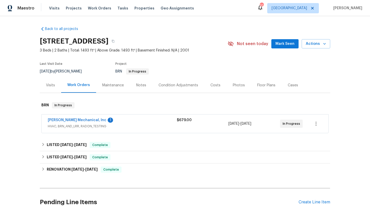
click at [110, 124] on div "[PERSON_NAME] Mechanical, Inc 1" at bounding box center [112, 121] width 129 height 6
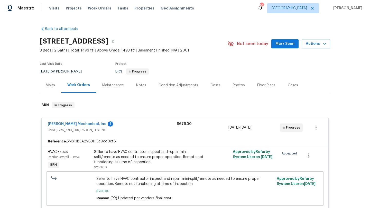
click at [54, 93] on div "Visits" at bounding box center [50, 85] width 21 height 15
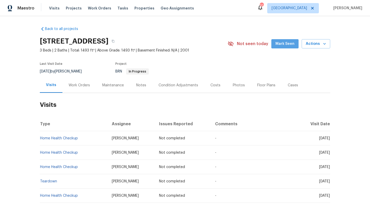
click at [290, 47] on span "Mark Seen" at bounding box center [284, 44] width 19 height 6
